Goal: Task Accomplishment & Management: Manage account settings

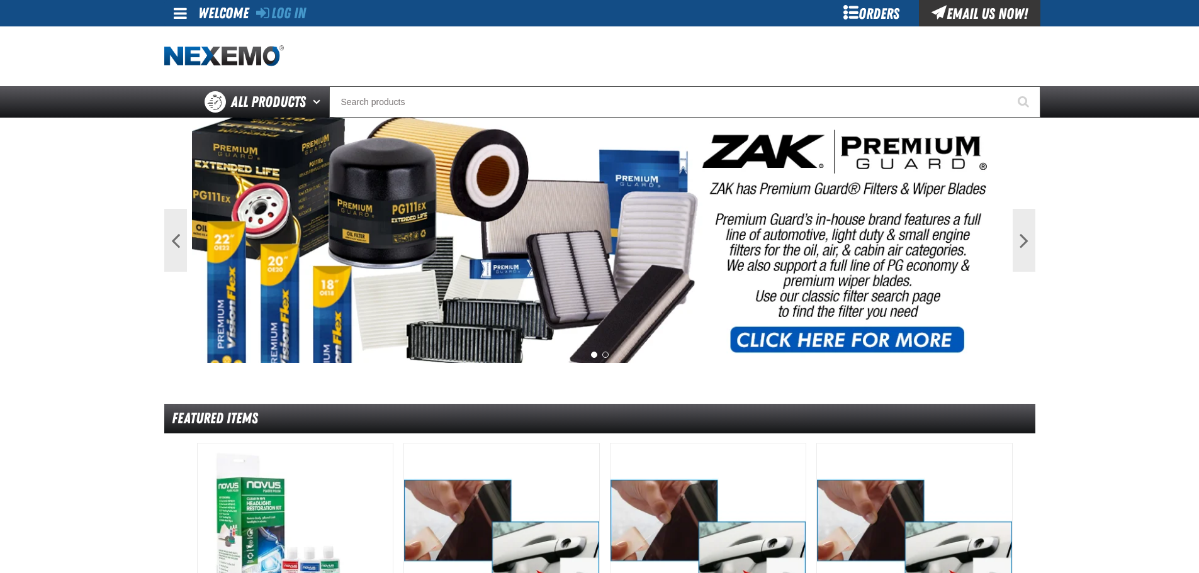
click at [174, 21] on span at bounding box center [180, 13] width 13 height 15
click at [192, 37] on link "Log In Log In" at bounding box center [186, 37] width 33 height 12
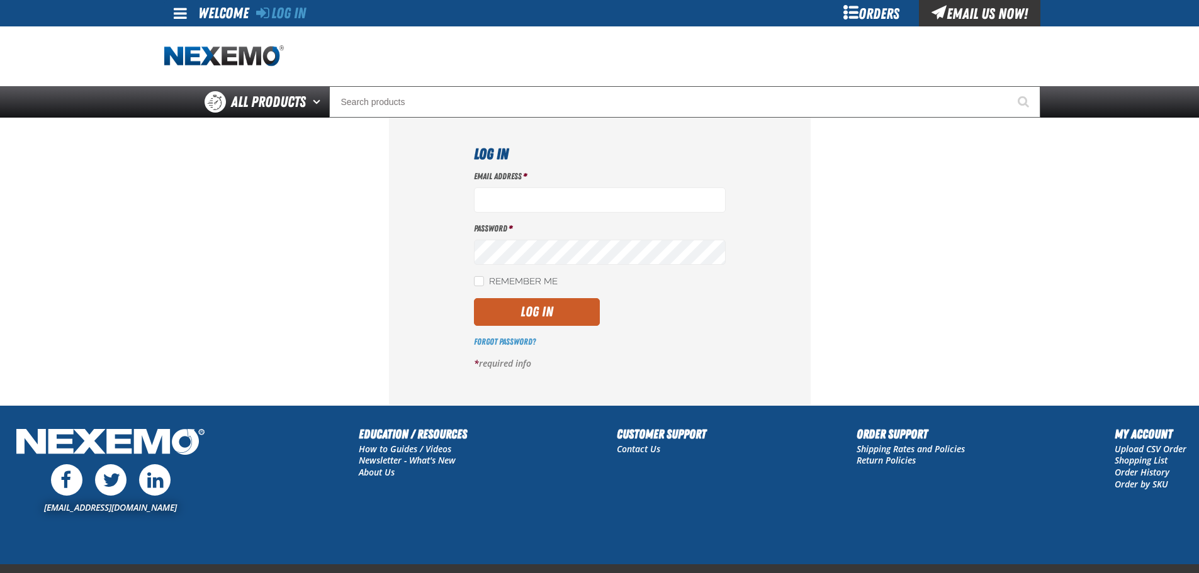
type input "[EMAIL_ADDRESS][DOMAIN_NAME]"
click at [525, 330] on div "Email Address * vtoreceptionist@vtaig.com Password * Remember Me Log In" at bounding box center [600, 275] width 252 height 209
click at [527, 313] on button "Log In" at bounding box center [537, 312] width 126 height 28
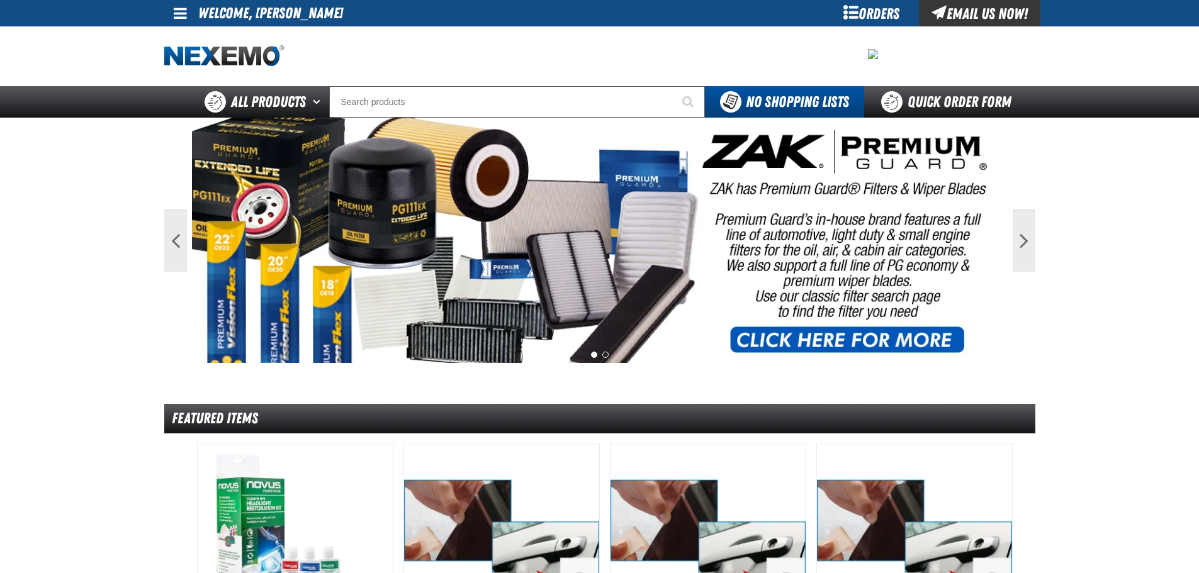
click at [182, 8] on span at bounding box center [180, 13] width 13 height 15
click at [186, 35] on link "My Account My Account" at bounding box center [198, 37] width 56 height 12
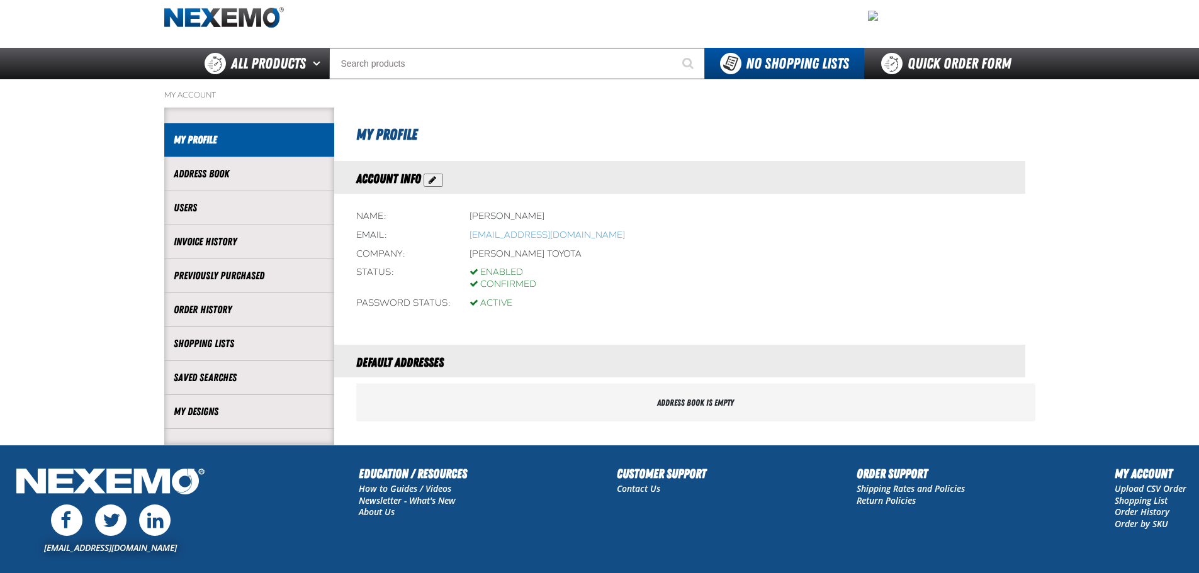
scroll to position [119, 0]
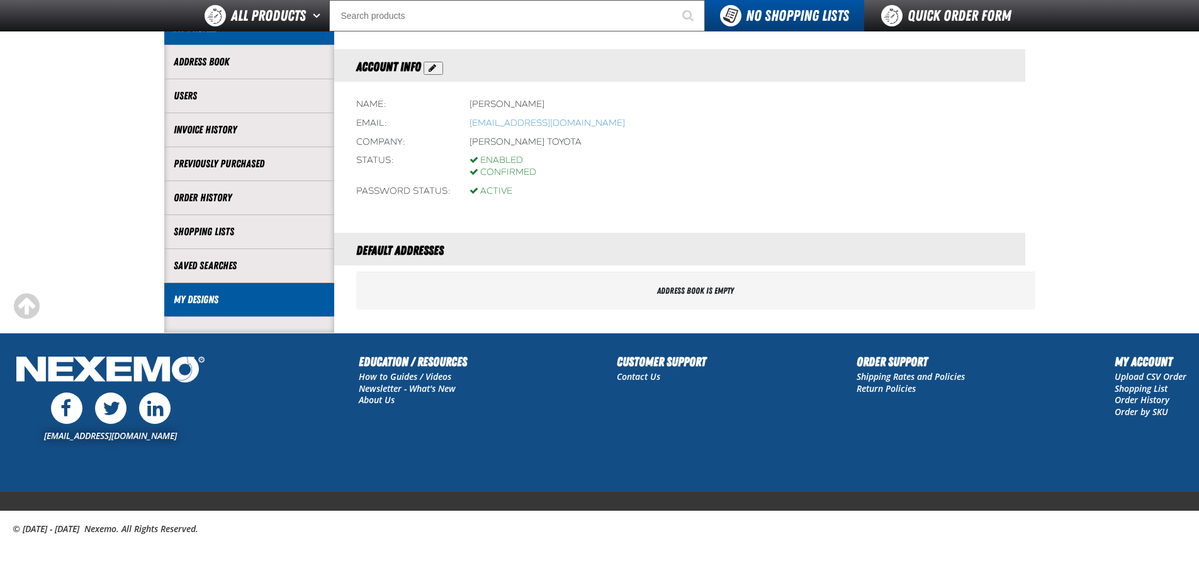
click at [215, 288] on li "My Designs" at bounding box center [249, 300] width 170 height 34
click at [216, 303] on link "My Designs" at bounding box center [249, 300] width 151 height 14
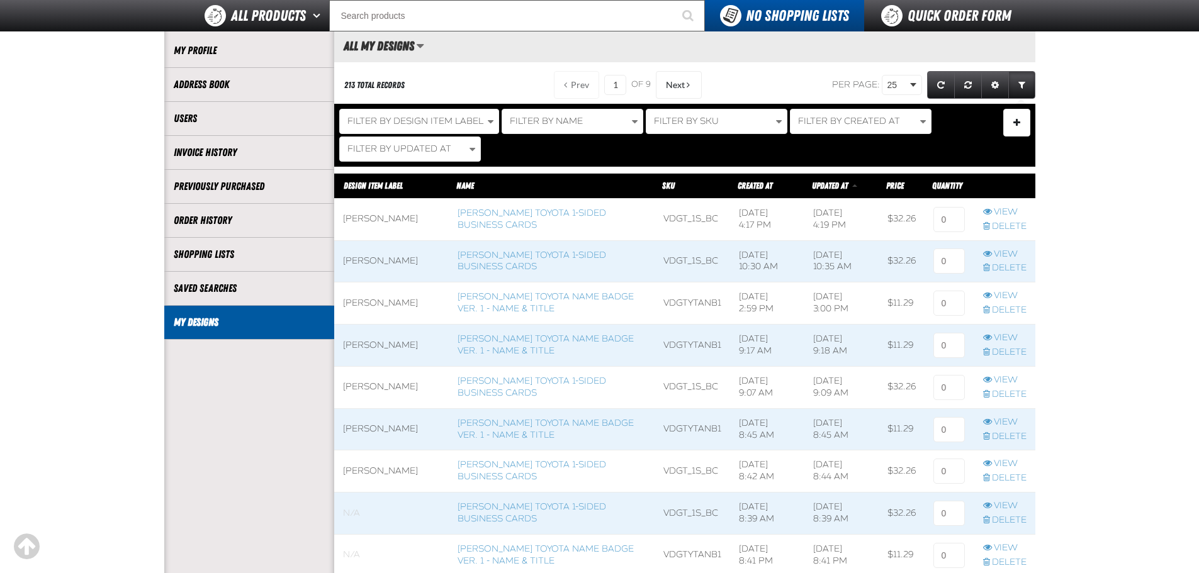
scroll to position [126, 0]
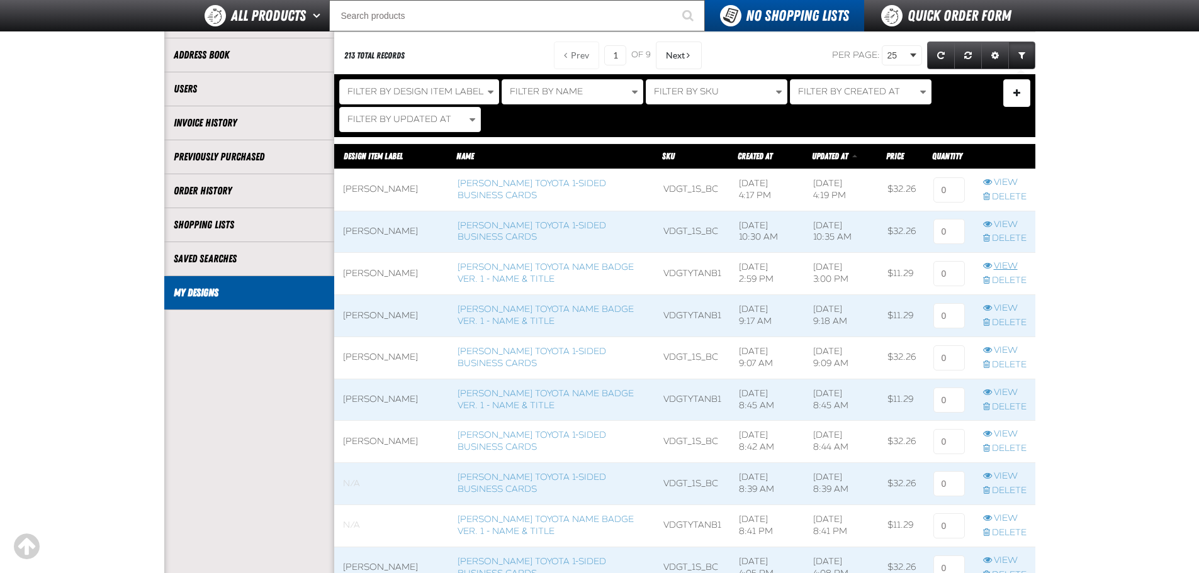
click at [1004, 266] on link "View" at bounding box center [1004, 267] width 43 height 12
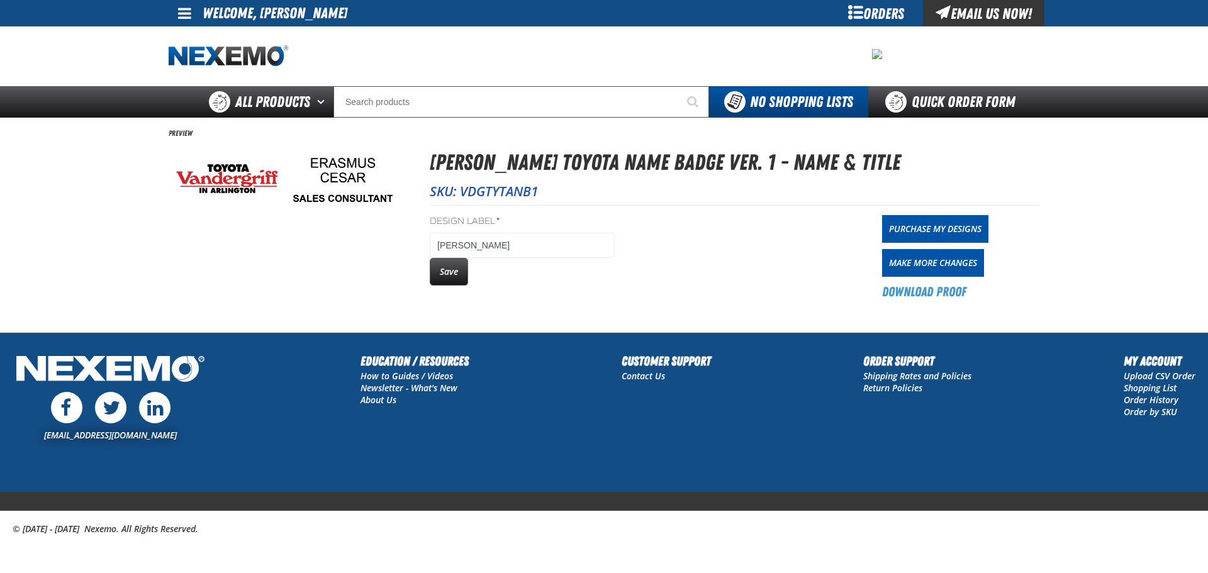
click at [634, 483] on div "[EMAIL_ADDRESS][DOMAIN_NAME] Education / Resources How to Guides / Videos Newsl…" at bounding box center [604, 422] width 1208 height 140
click at [192, 16] on link at bounding box center [186, 13] width 34 height 26
click at [192, 37] on link "My Account My Account" at bounding box center [202, 37] width 56 height 12
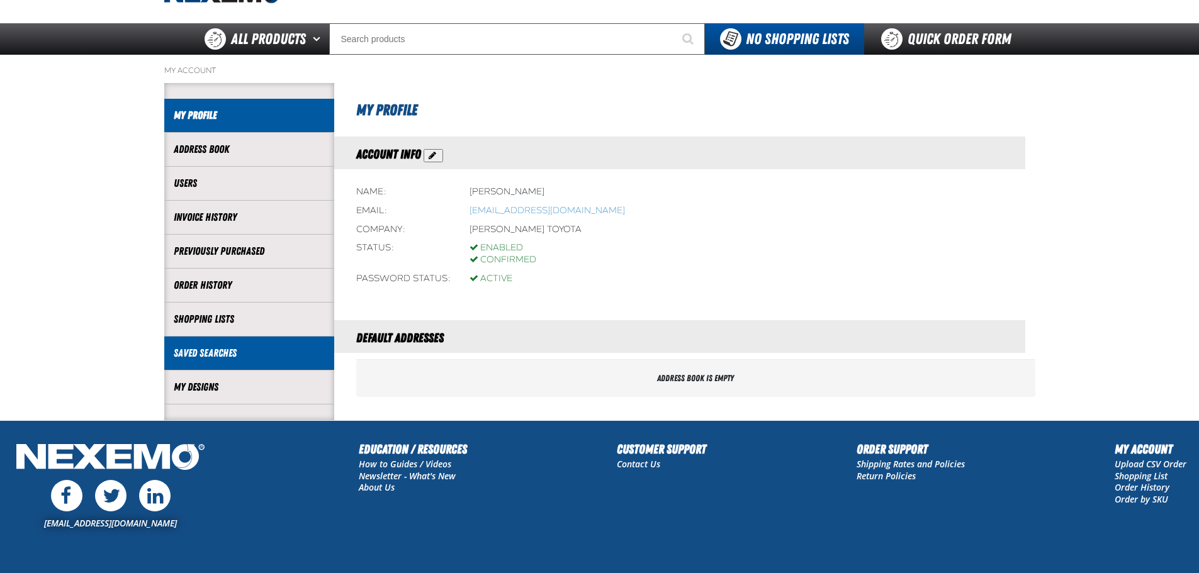
scroll to position [119, 0]
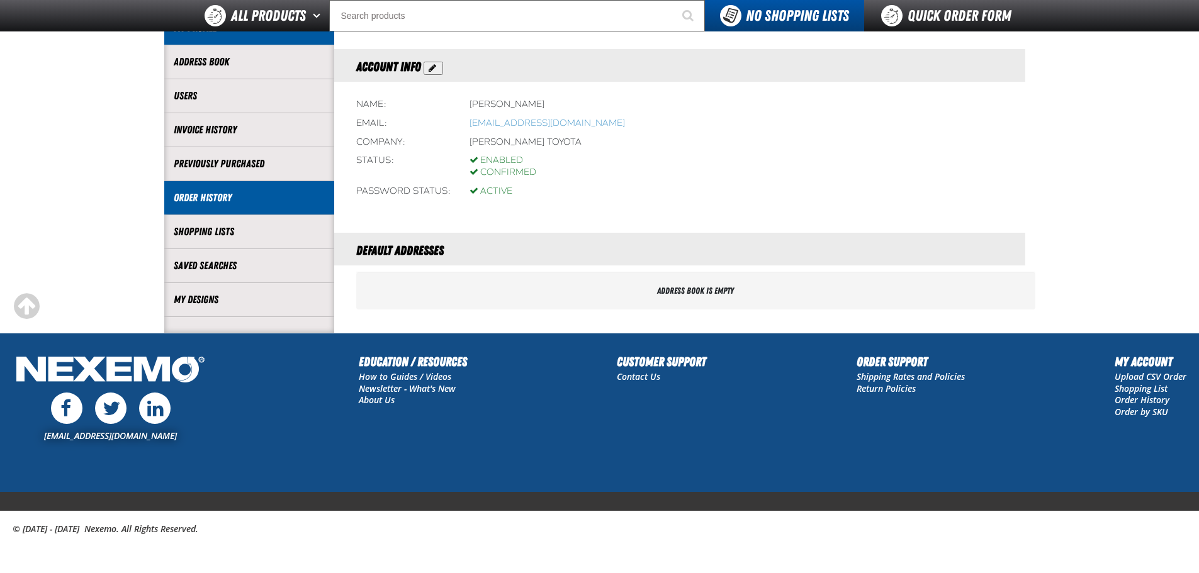
click at [262, 208] on li "Order History" at bounding box center [249, 198] width 170 height 34
click at [220, 198] on link "Order History" at bounding box center [249, 198] width 151 height 14
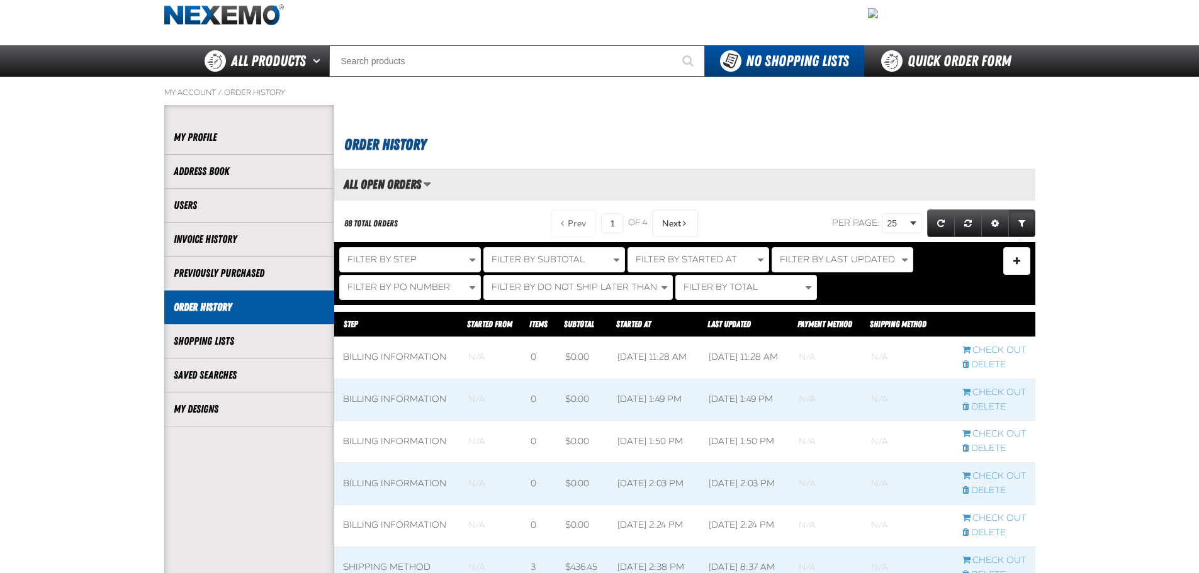
scroll to position [63, 0]
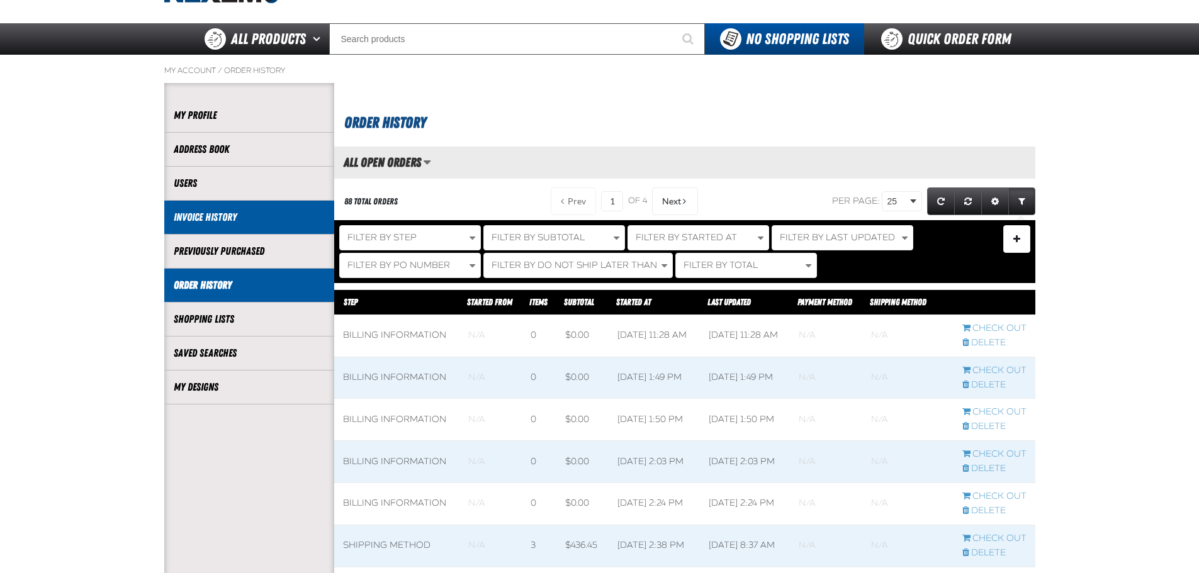
click at [216, 226] on li "Invoice History" at bounding box center [249, 218] width 170 height 34
click at [213, 217] on link "Invoice History" at bounding box center [249, 217] width 151 height 14
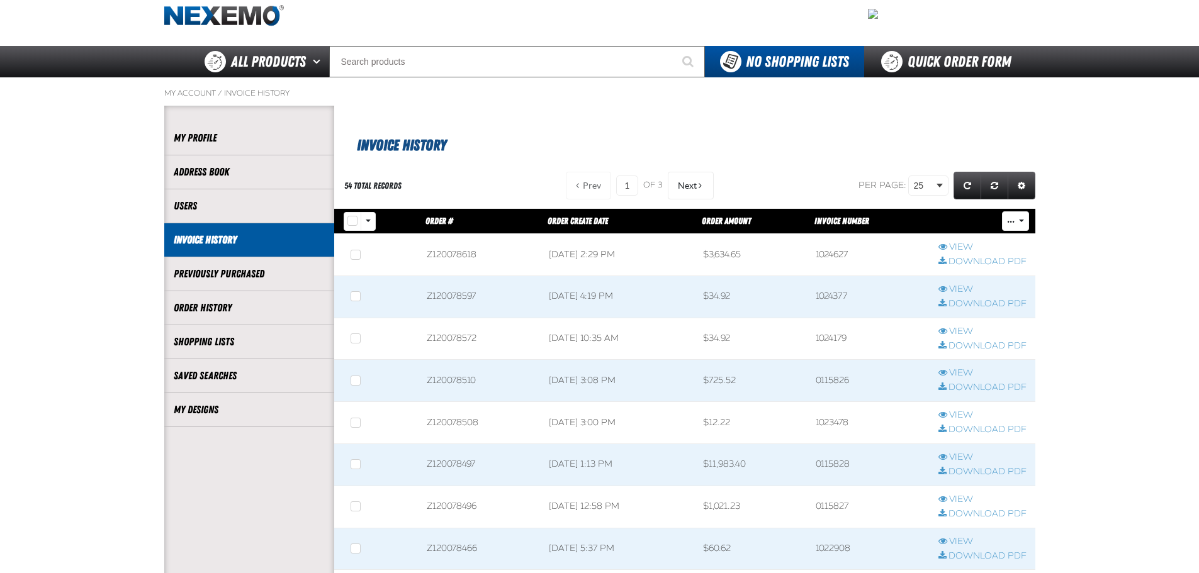
scroll to position [63, 0]
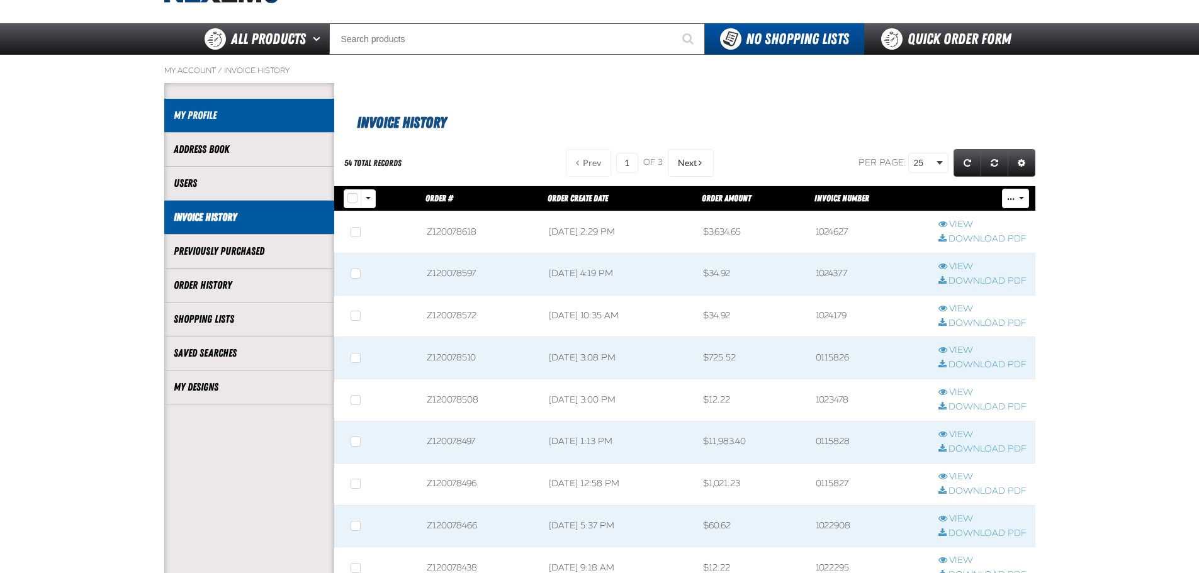
click at [198, 128] on li "My Profile" at bounding box center [249, 116] width 170 height 34
click at [198, 121] on link "My Profile" at bounding box center [249, 115] width 151 height 14
